Goal: Information Seeking & Learning: Find specific fact

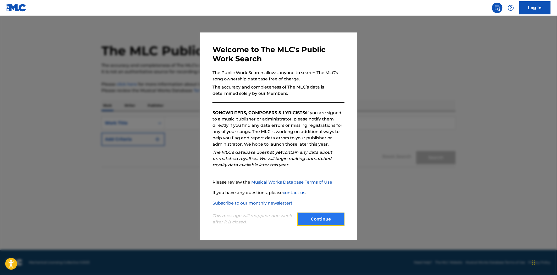
click at [330, 221] on button "Continue" at bounding box center [320, 219] width 47 height 13
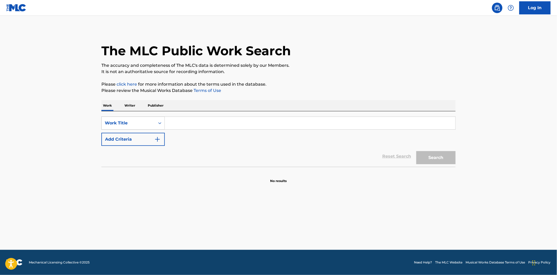
click at [138, 125] on div "Work Title" at bounding box center [128, 123] width 47 height 6
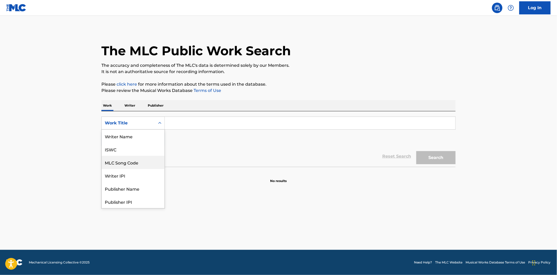
scroll to position [26, 0]
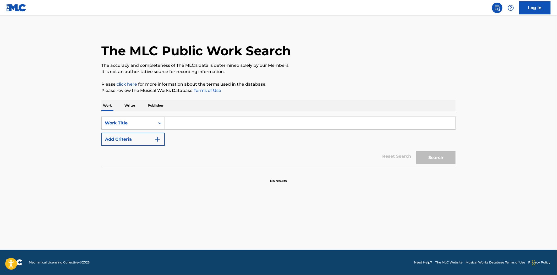
click at [129, 108] on p "Writer" at bounding box center [130, 105] width 14 height 11
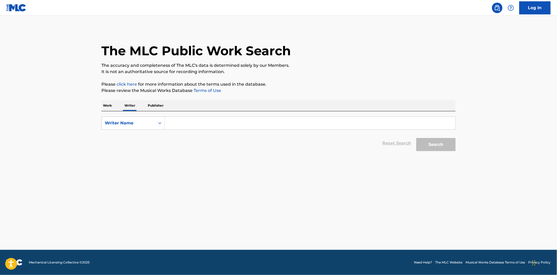
click at [179, 123] on input "Search Form" at bounding box center [310, 123] width 291 height 13
click at [182, 124] on input "[PERSON_NAME]" at bounding box center [310, 123] width 291 height 13
paste input "Vandenberg"
type input "[PERSON_NAME]"
click at [432, 144] on button "Search" at bounding box center [435, 144] width 39 height 13
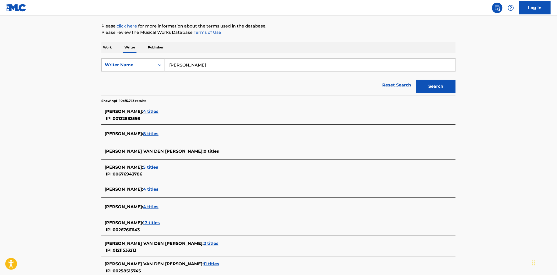
scroll to position [116, 0]
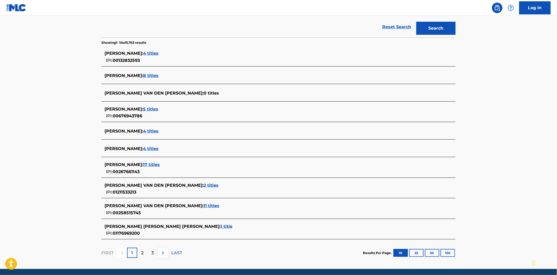
click at [156, 53] on span "4 titles" at bounding box center [150, 53] width 15 height 5
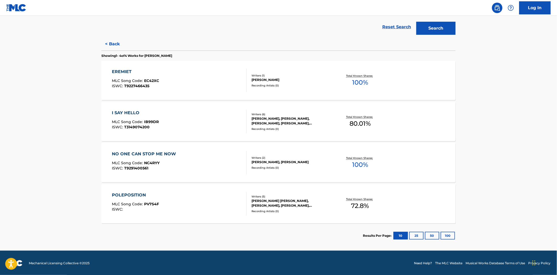
click at [178, 80] on div "EREMIET MLC Song Code : EC42XC ISWC : T9227466435" at bounding box center [179, 81] width 135 height 24
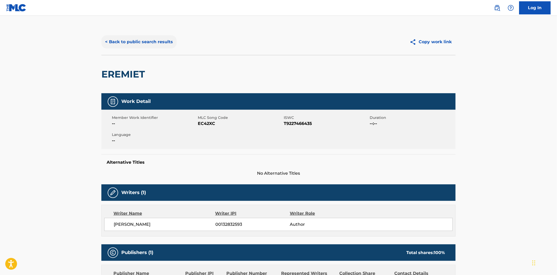
click at [123, 42] on button "< Back to public search results" at bounding box center [138, 41] width 75 height 13
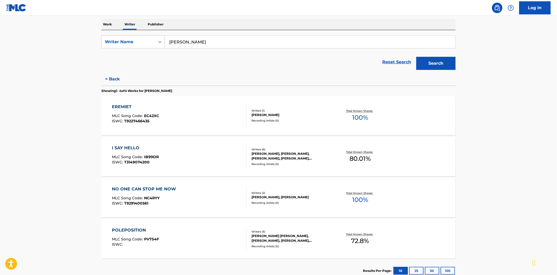
scroll to position [87, 0]
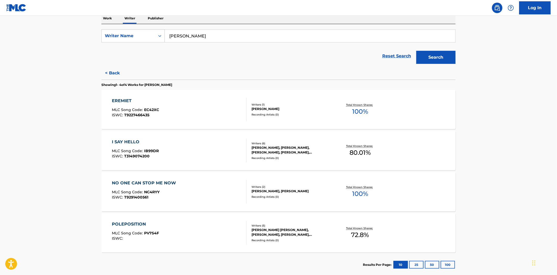
click at [192, 150] on div "I SAY HELLO MLC Song Code : IB99DR ISWC : T3149074200" at bounding box center [179, 151] width 135 height 24
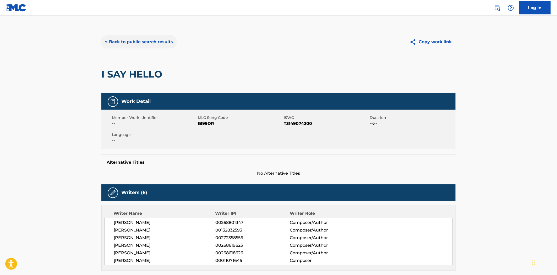
click at [145, 43] on button "< Back to public search results" at bounding box center [138, 41] width 75 height 13
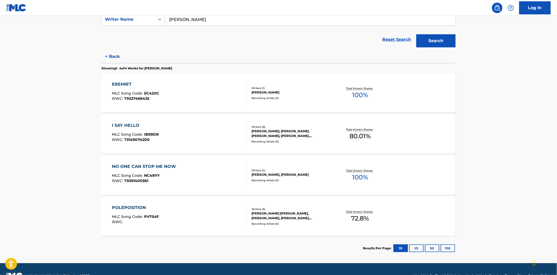
scroll to position [116, 0]
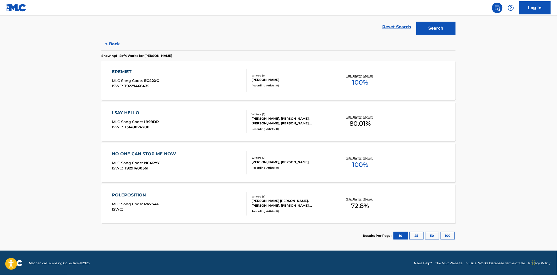
click at [213, 166] on div "NO ONE CAN STOP ME NOW MLC Song Code : NC4RYY ISWC : T9291400561" at bounding box center [179, 163] width 135 height 24
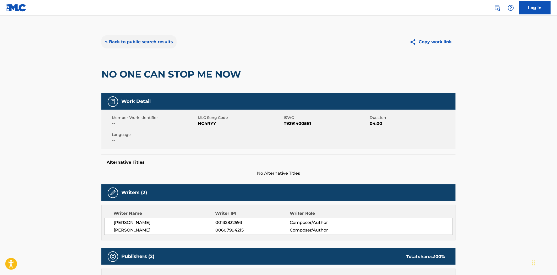
click at [138, 37] on button "< Back to public search results" at bounding box center [138, 41] width 75 height 13
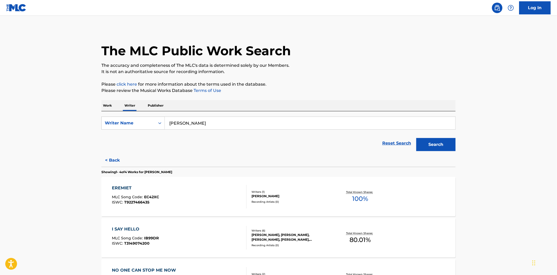
scroll to position [117, 0]
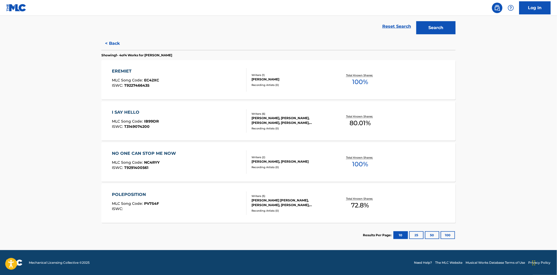
click at [221, 191] on div "POLEPOSITION MLC Song Code : PV7S4F ISWC :" at bounding box center [179, 203] width 135 height 24
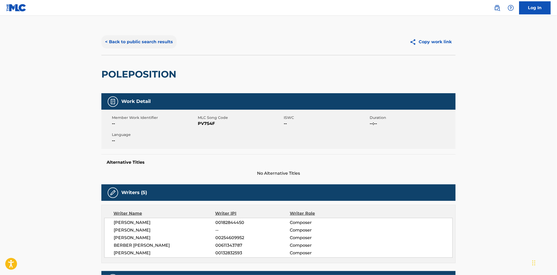
click at [135, 40] on button "< Back to public search results" at bounding box center [138, 41] width 75 height 13
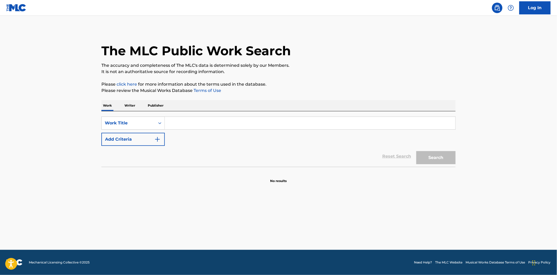
click at [131, 106] on p "Writer" at bounding box center [130, 105] width 14 height 11
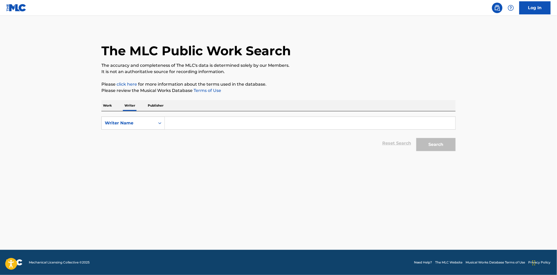
click at [182, 122] on input "Search Form" at bounding box center [310, 123] width 291 height 13
type input "[PERSON_NAME]"
click at [432, 137] on div "Search" at bounding box center [435, 143] width 42 height 21
click at [432, 148] on button "Search" at bounding box center [435, 144] width 39 height 13
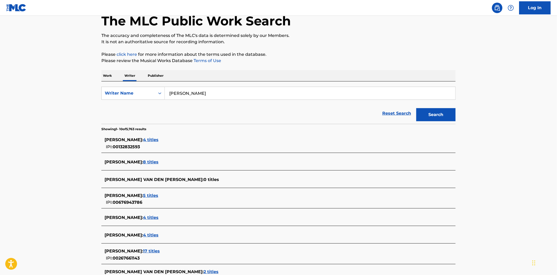
scroll to position [58, 0]
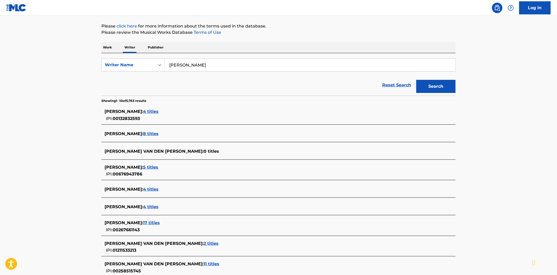
click at [153, 132] on span "8 titles" at bounding box center [150, 133] width 15 height 5
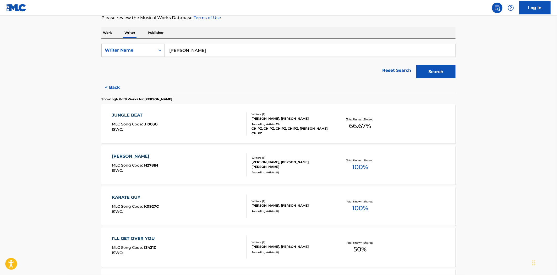
scroll to position [87, 0]
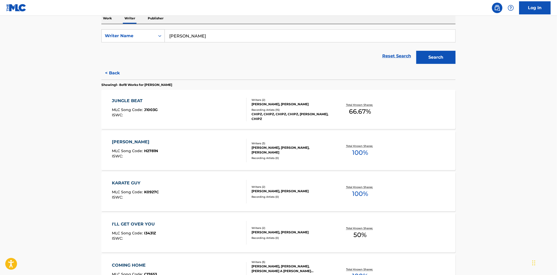
click at [213, 145] on div "HALLO PAPPIE MLC Song Code : H2781N ISWC :" at bounding box center [179, 151] width 135 height 24
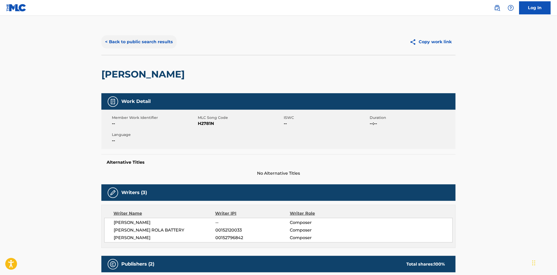
click at [134, 41] on button "< Back to public search results" at bounding box center [138, 41] width 75 height 13
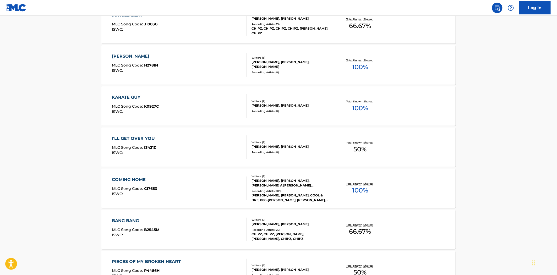
scroll to position [174, 0]
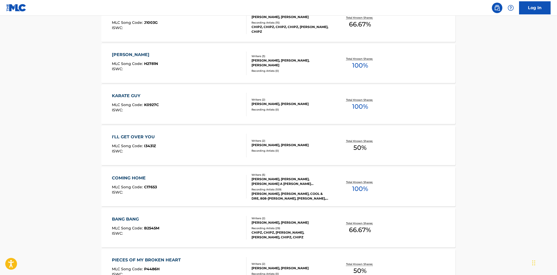
click at [188, 101] on div "KARATE GUY MLC Song Code : K0927C ISWC :" at bounding box center [179, 105] width 135 height 24
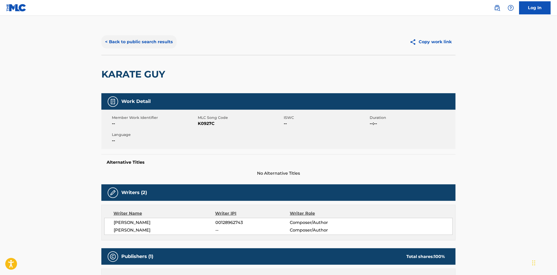
click at [132, 41] on button "< Back to public search results" at bounding box center [138, 41] width 75 height 13
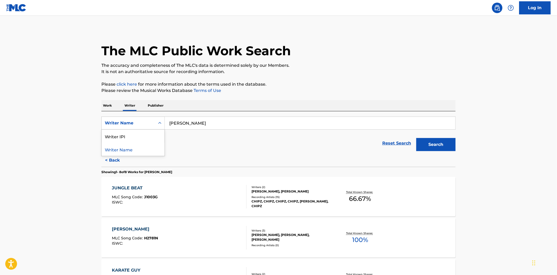
click at [111, 126] on div "Writer Name" at bounding box center [128, 123] width 47 height 6
click at [109, 107] on p "Work" at bounding box center [107, 105] width 12 height 11
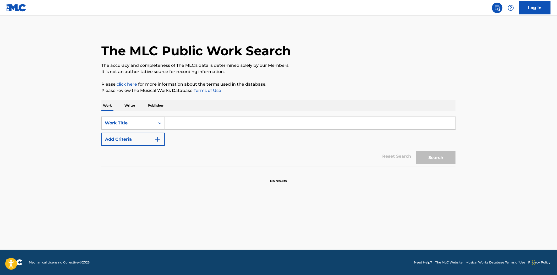
click at [178, 122] on input "Search Form" at bounding box center [310, 123] width 291 height 13
type input "unbroken"
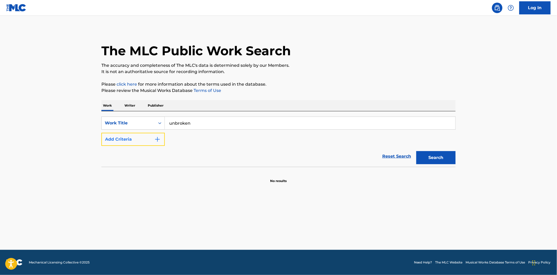
click at [132, 141] on button "Add Criteria" at bounding box center [132, 139] width 63 height 13
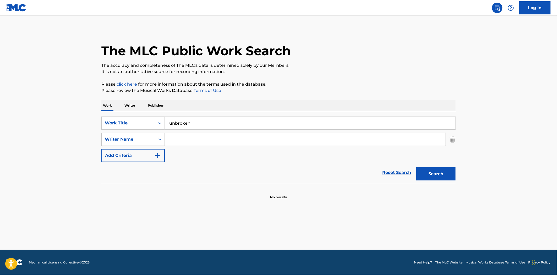
click at [209, 143] on input "Search Form" at bounding box center [305, 139] width 281 height 13
paste input "HELSLOOT"
type input "HELSLOOT"
click at [438, 181] on div "Search" at bounding box center [435, 172] width 42 height 21
click at [440, 176] on button "Search" at bounding box center [435, 173] width 39 height 13
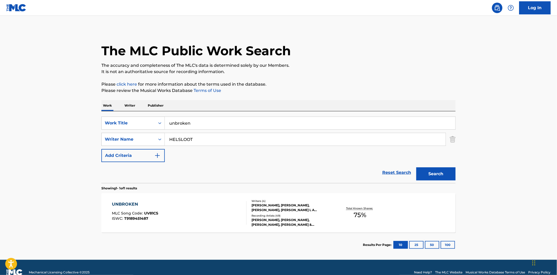
click at [212, 217] on div "UNBROKEN MLC Song Code : UV81CS ISWC : T9189451487" at bounding box center [179, 213] width 135 height 24
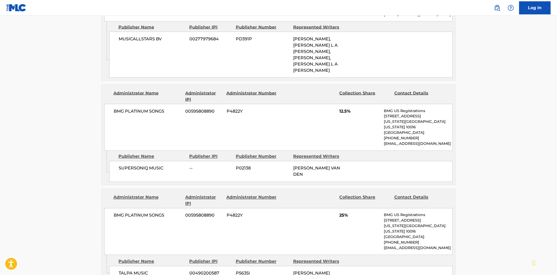
scroll to position [291, 0]
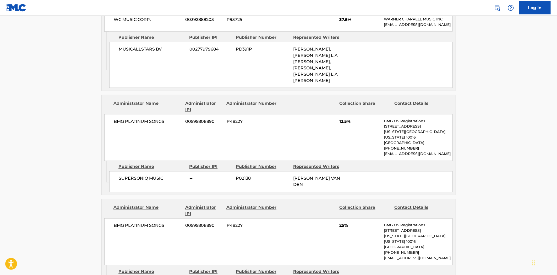
click at [331, 218] on div "BMG PLATINUM SONGS 00595808890 P4822Y 25% BMG US Registrations [STREET_ADDRESS]…" at bounding box center [278, 241] width 348 height 47
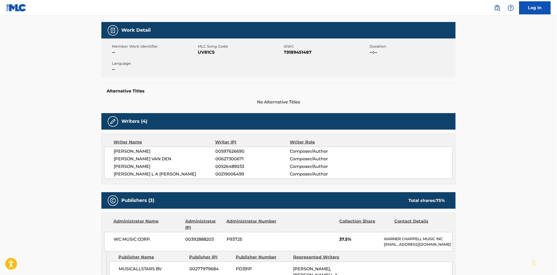
scroll to position [0, 0]
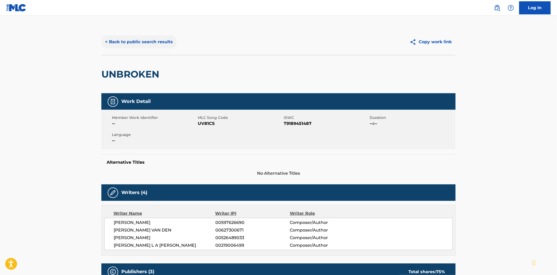
click at [129, 39] on button "< Back to public search results" at bounding box center [138, 41] width 75 height 13
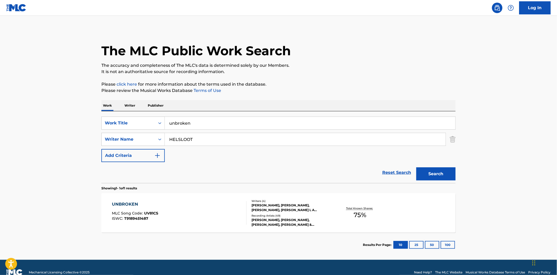
click at [202, 214] on div "UNBROKEN MLC Song Code : UV81CS ISWC : T9189451487" at bounding box center [179, 213] width 135 height 24
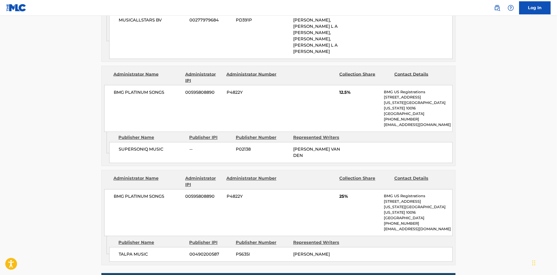
scroll to position [262, 0]
